Goal: Task Accomplishment & Management: Manage account settings

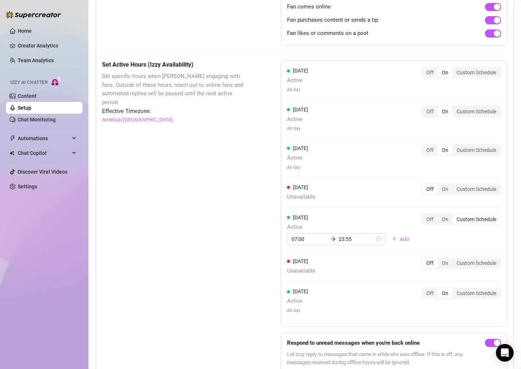
scroll to position [588, 0]
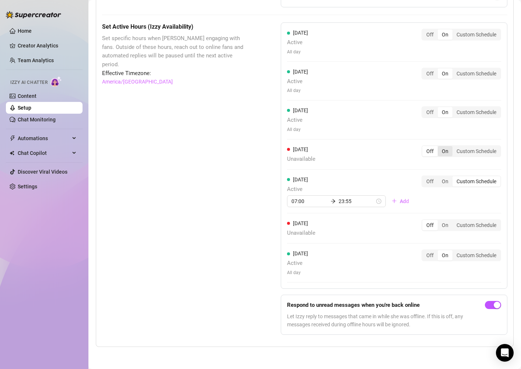
click at [447, 152] on div "On" at bounding box center [445, 151] width 15 height 10
click at [439, 147] on input "On" at bounding box center [439, 147] width 0 height 0
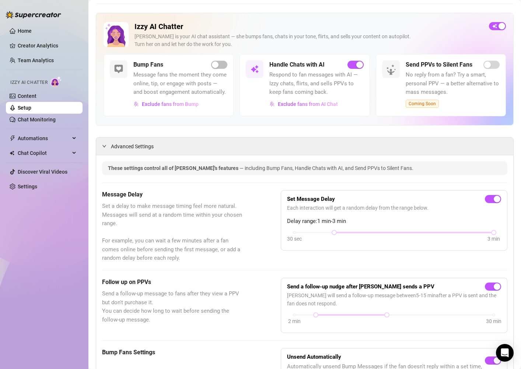
scroll to position [0, 0]
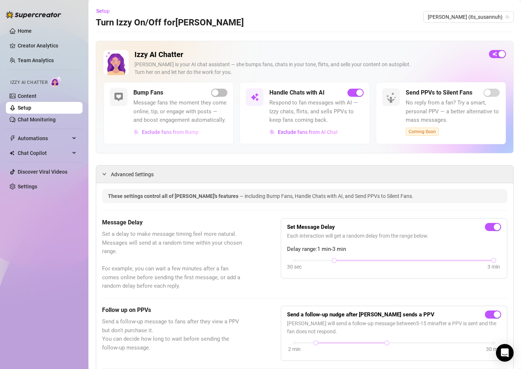
click at [155, 135] on span "Exclude fans from Bump" at bounding box center [170, 132] width 57 height 6
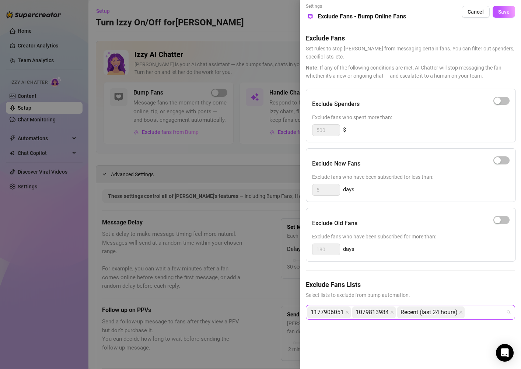
click at [481, 312] on div "1177906051 1079813984 Recent (last 24 hours)" at bounding box center [406, 312] width 199 height 13
type input "v"
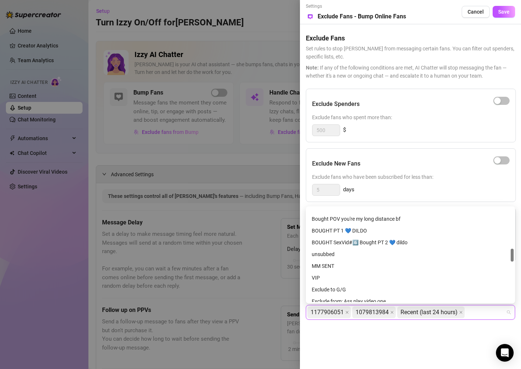
scroll to position [306, 0]
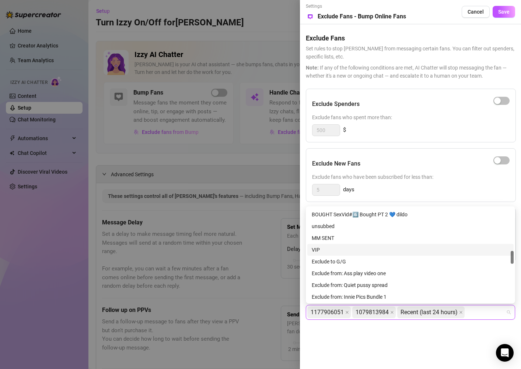
click at [341, 251] on div "VIP" at bounding box center [410, 250] width 197 height 8
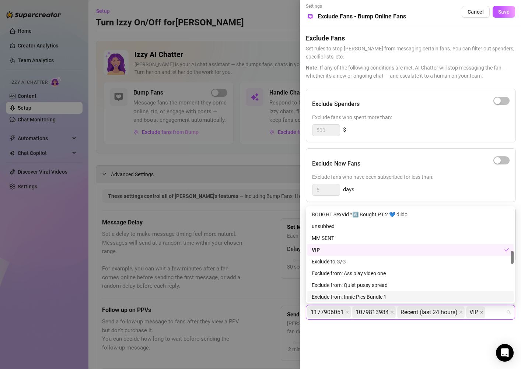
click at [382, 360] on div "Settings Preview Exclude Fans - Bump Online Fans Cancel Save Exclude Fans Set r…" at bounding box center [410, 184] width 221 height 369
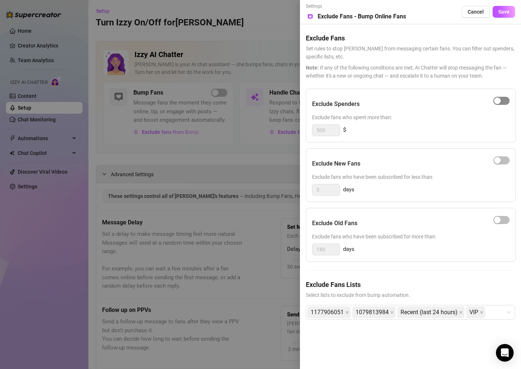
click at [506, 99] on span "button" at bounding box center [501, 101] width 16 height 8
click at [506, 99] on div "button" at bounding box center [505, 101] width 7 height 7
click at [506, 99] on span "button" at bounding box center [501, 101] width 16 height 8
click at [508, 15] on button "Save" at bounding box center [503, 12] width 22 height 12
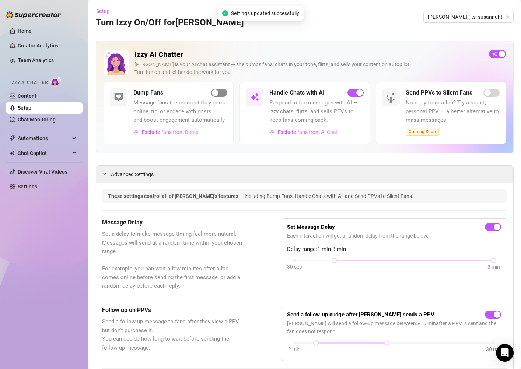
click at [219, 89] on span "button" at bounding box center [219, 93] width 16 height 8
click at [189, 131] on span "Exclude fans from Bump" at bounding box center [170, 132] width 57 height 6
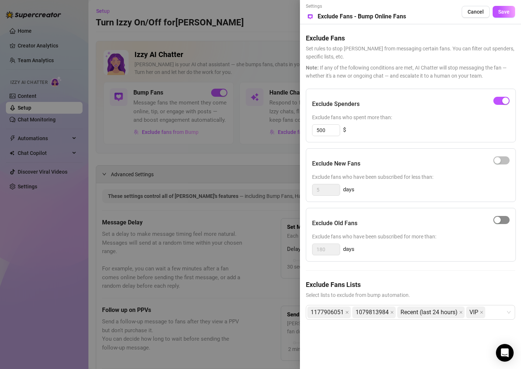
click at [498, 221] on div "button" at bounding box center [497, 220] width 7 height 7
click at [333, 250] on input "180" at bounding box center [325, 249] width 27 height 11
type input "1"
type input "360"
click at [379, 264] on div "Exclude Spenders Exclude fans who spent more than: 500 $ Exclude New Fans Exclu…" at bounding box center [410, 210] width 209 height 243
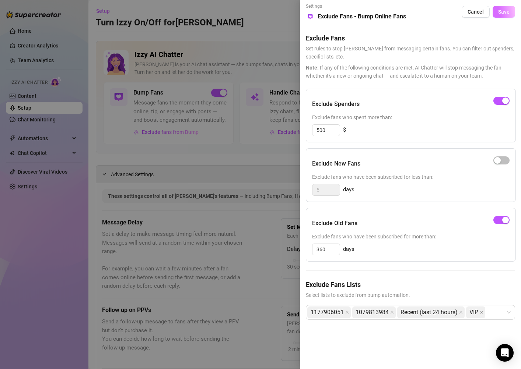
click at [509, 10] on span "Save" at bounding box center [503, 12] width 11 height 6
